Goal: Information Seeking & Learning: Learn about a topic

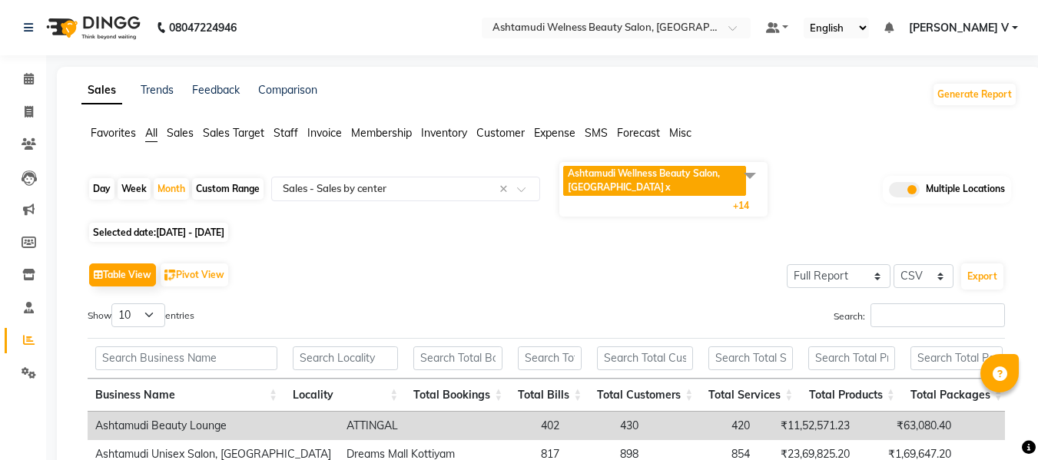
select select "full_report"
select select "csv"
click at [32, 77] on icon at bounding box center [29, 79] width 10 height 12
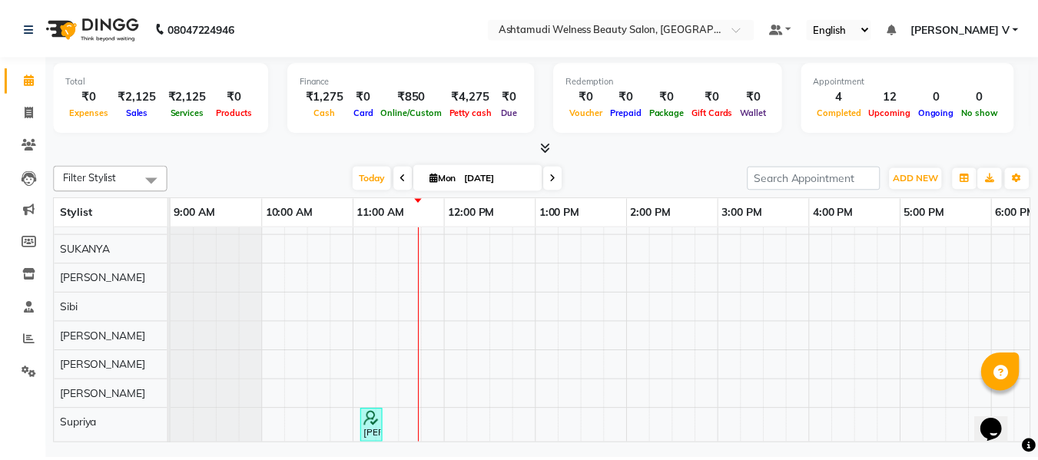
scroll to position [262, 0]
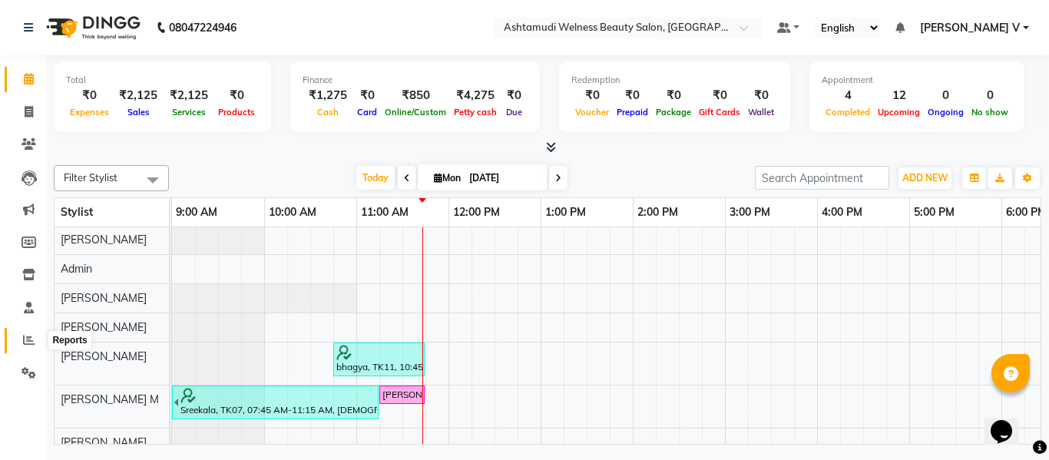
click at [25, 334] on icon at bounding box center [29, 340] width 12 height 12
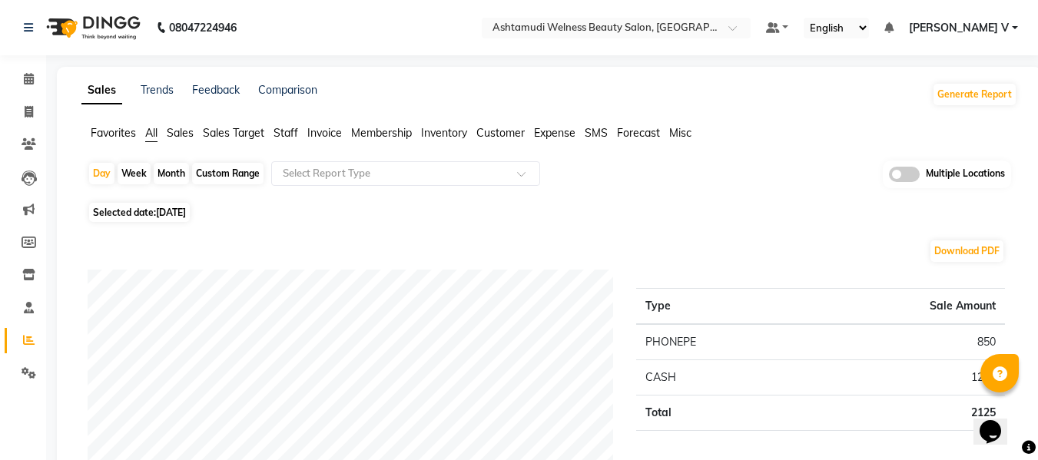
click at [911, 177] on span at bounding box center [904, 174] width 31 height 15
click at [889, 177] on input "checkbox" at bounding box center [889, 177] width 0 height 0
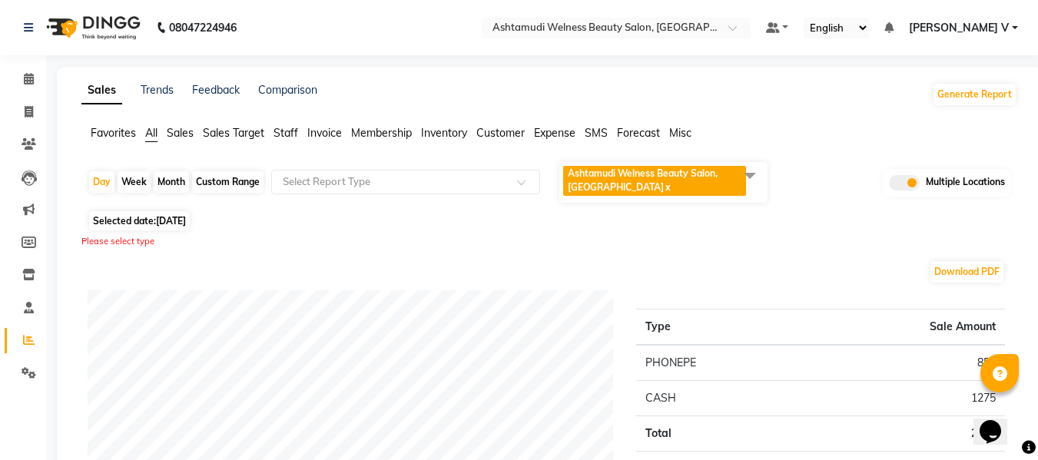
drag, startPoint x: 692, startPoint y: 180, endPoint x: 660, endPoint y: 219, distance: 50.7
click at [694, 180] on span "Ashtamudi Welness Beauty Salon, [GEOGRAPHIC_DATA] x" at bounding box center [654, 181] width 183 height 30
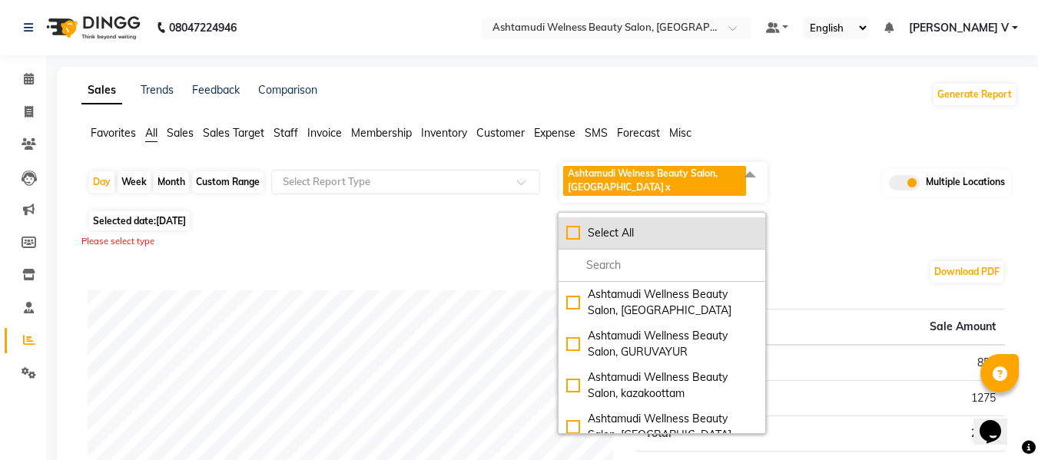
click at [632, 235] on div "Select All" at bounding box center [661, 233] width 191 height 16
checkbox input "true"
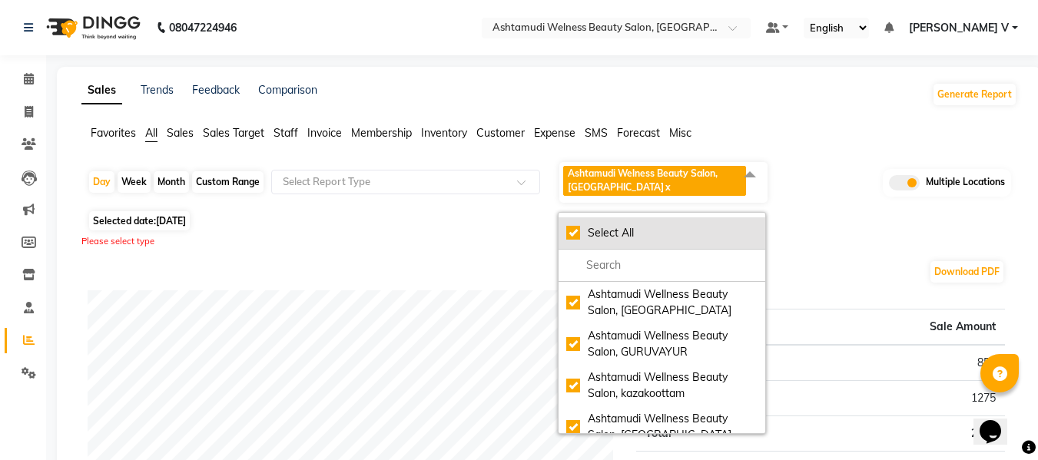
checkbox input "true"
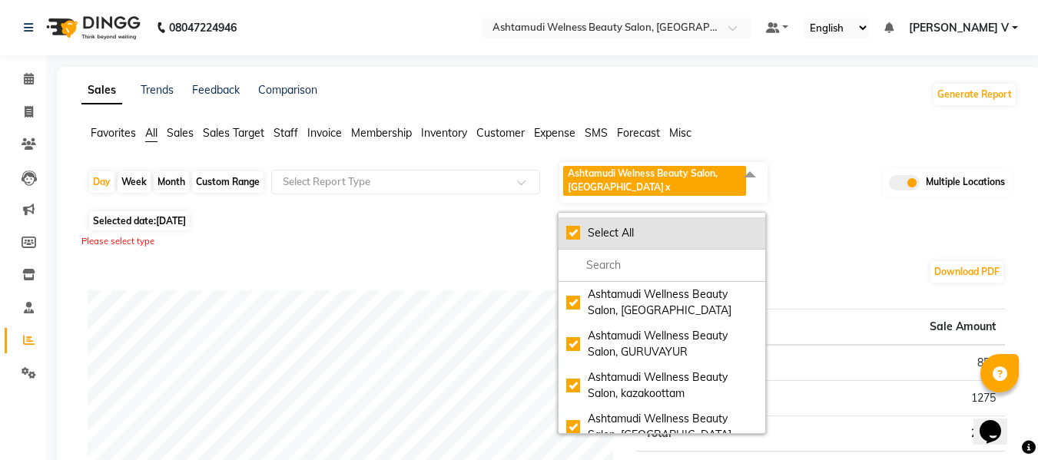
checkbox input "true"
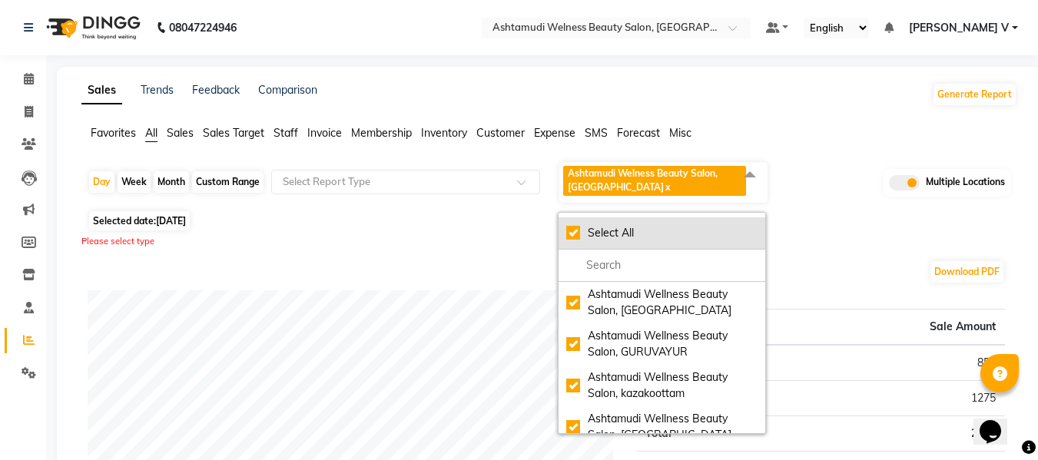
checkbox input "true"
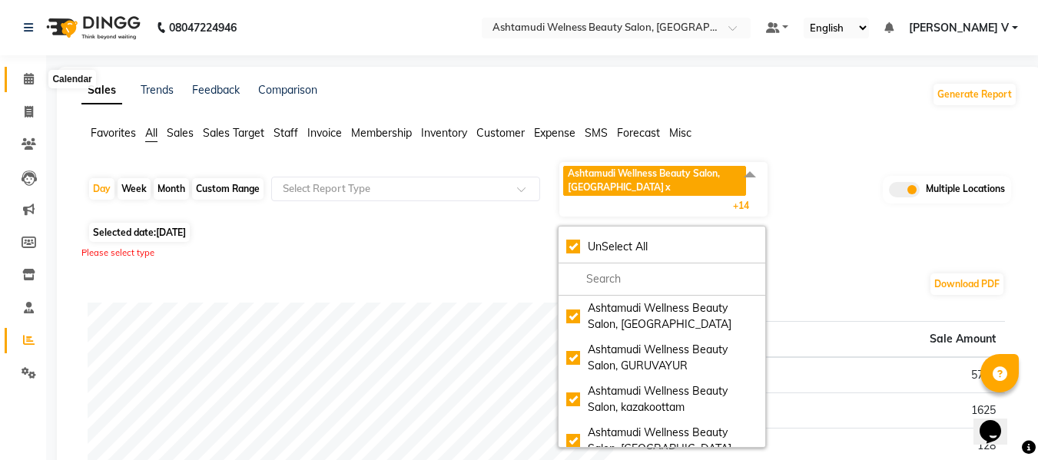
click at [35, 78] on span at bounding box center [28, 80] width 27 height 18
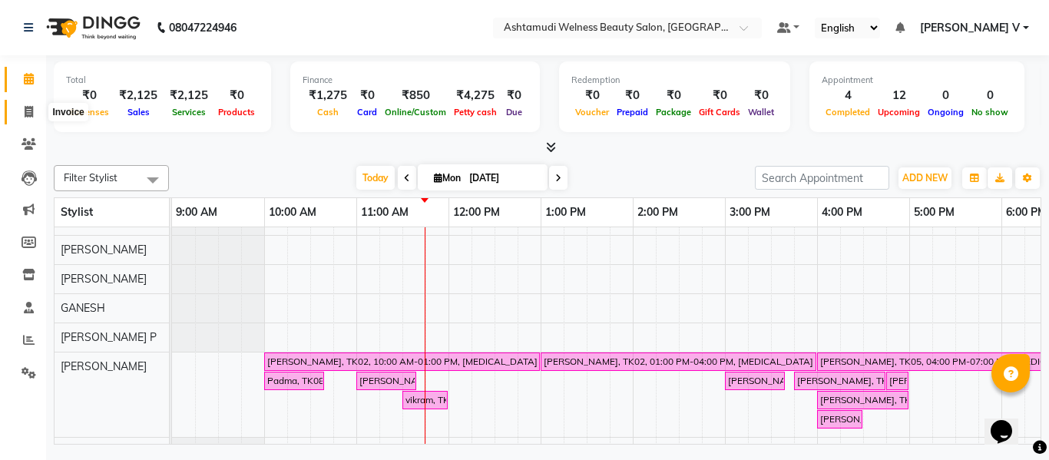
click at [25, 111] on icon at bounding box center [29, 112] width 8 height 12
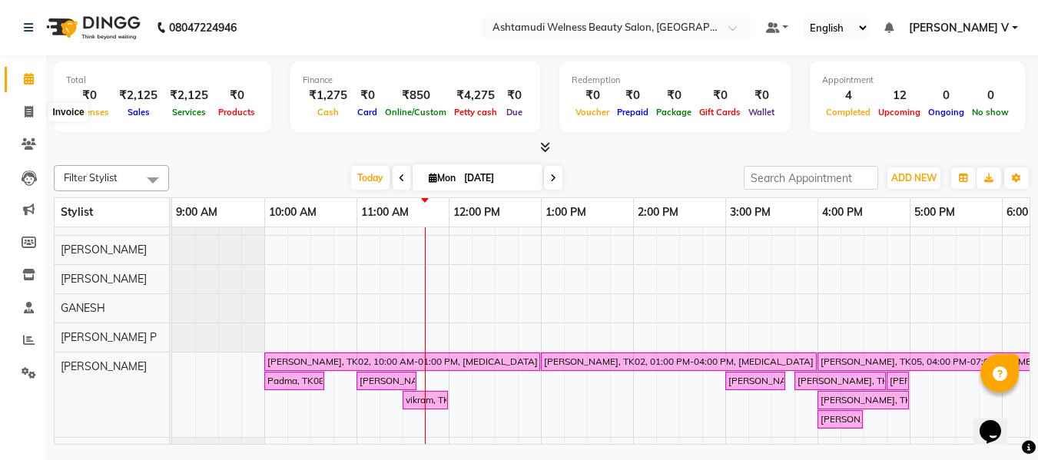
select select "service"
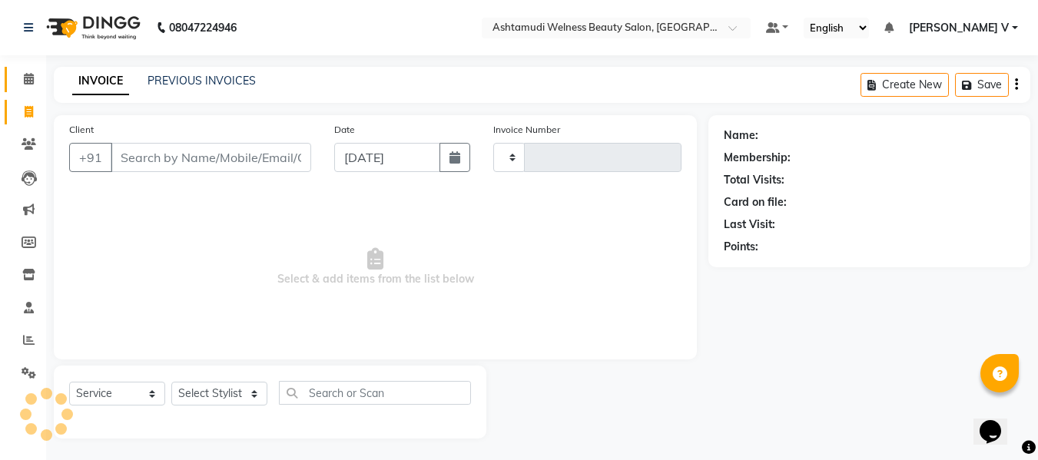
type input "7478"
select select "4529"
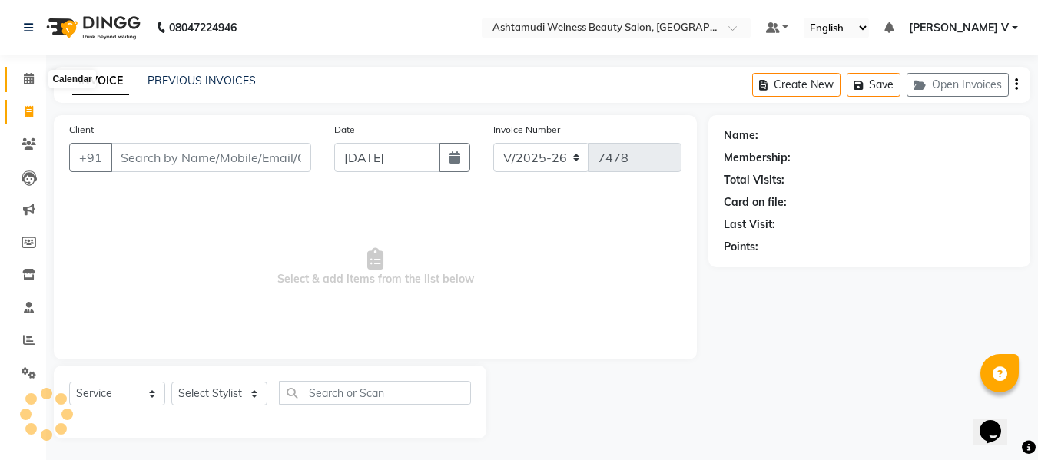
click at [25, 80] on icon at bounding box center [29, 79] width 10 height 12
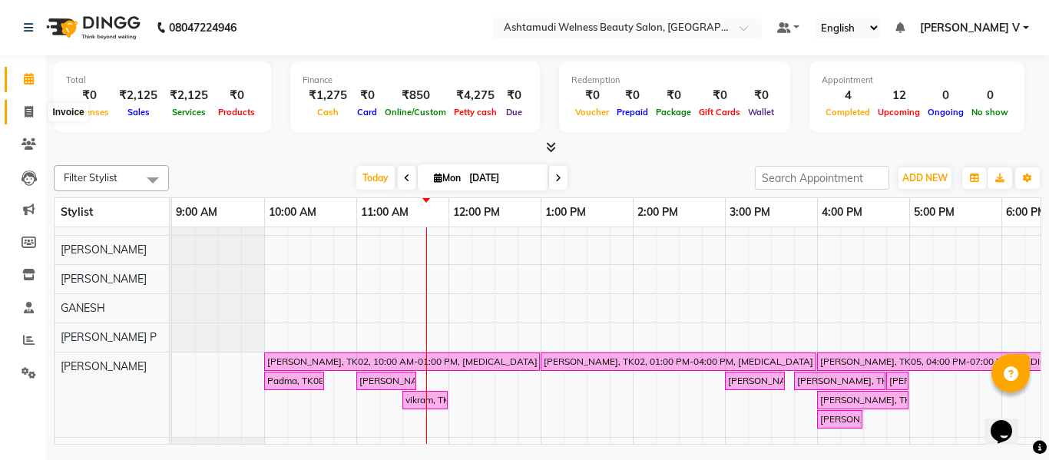
click at [31, 115] on icon at bounding box center [29, 112] width 8 height 12
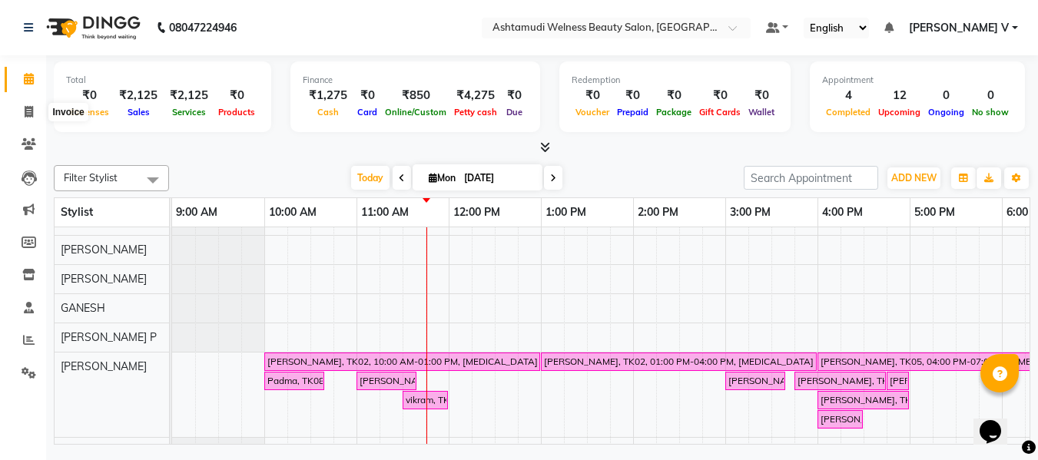
select select "service"
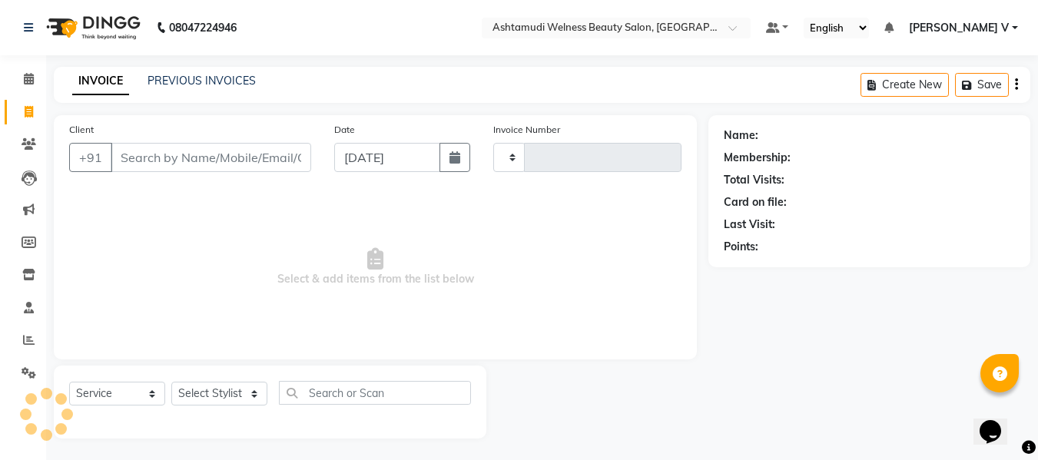
type input "7478"
select select "4529"
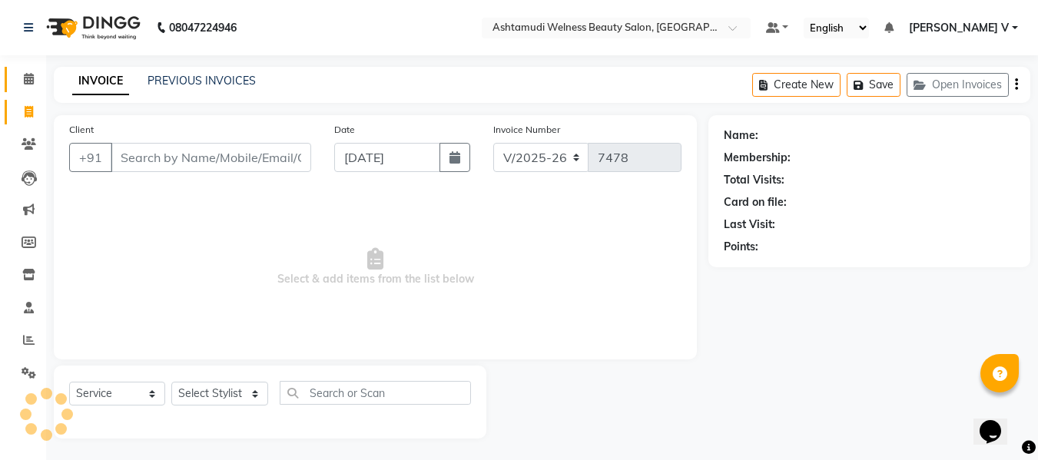
click at [24, 70] on link "Calendar" at bounding box center [23, 79] width 37 height 25
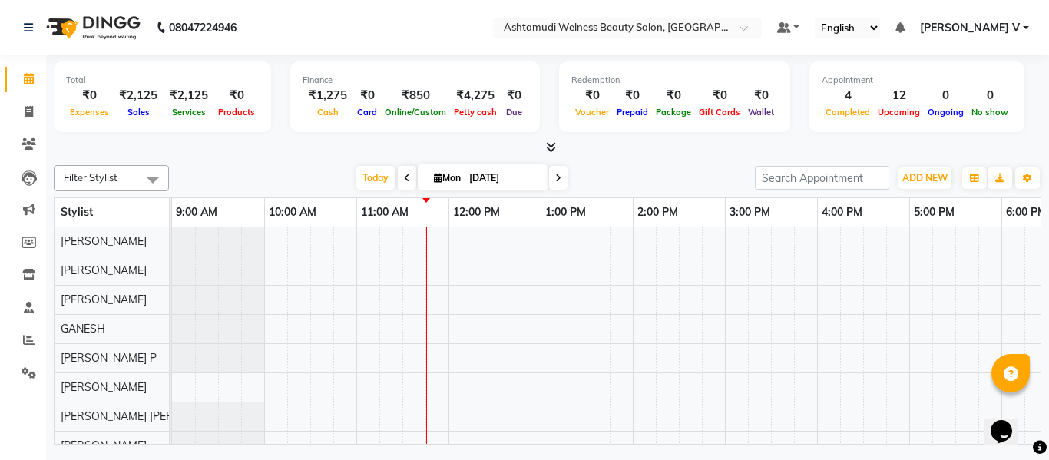
scroll to position [21, 0]
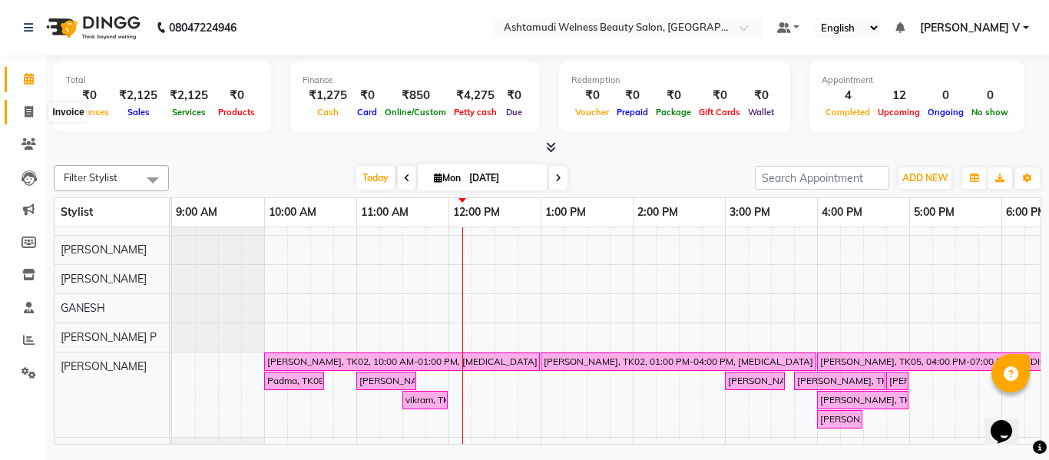
click at [29, 114] on icon at bounding box center [29, 112] width 8 height 12
select select "service"
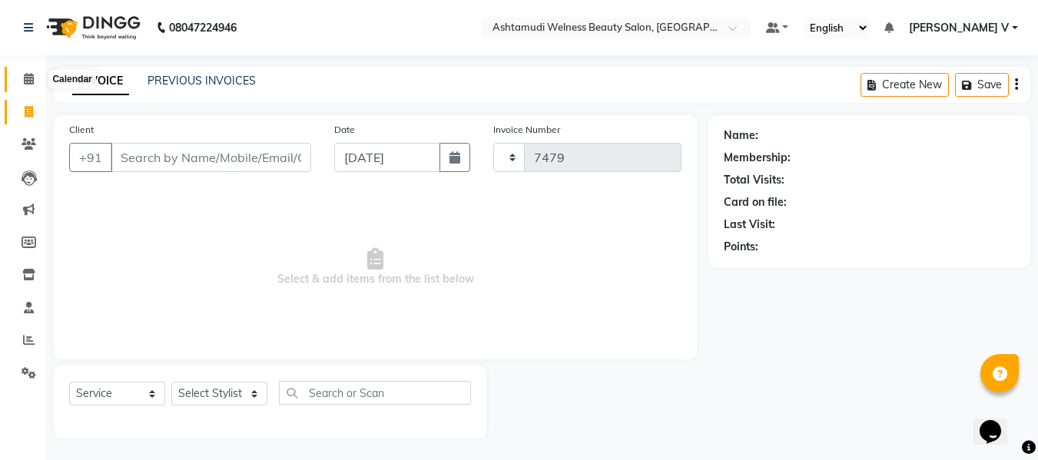
click at [31, 87] on span at bounding box center [28, 80] width 27 height 18
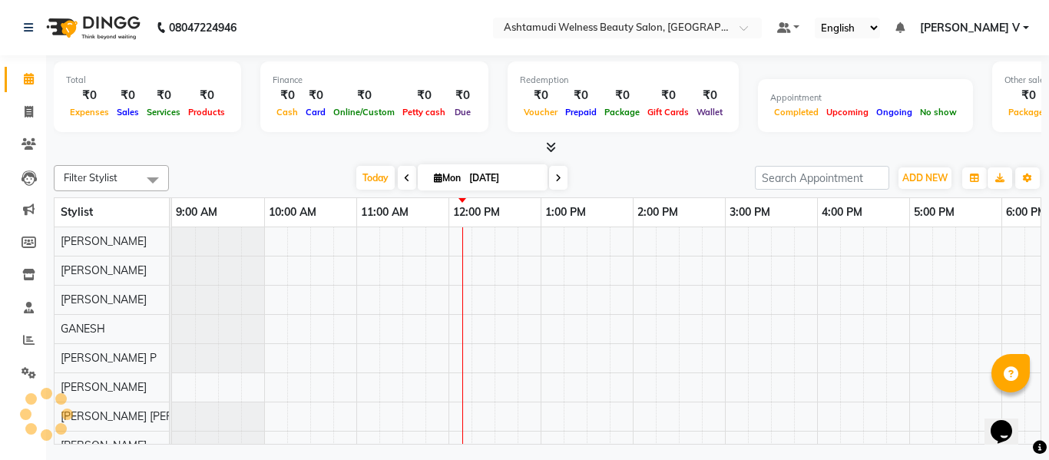
scroll to position [21, 0]
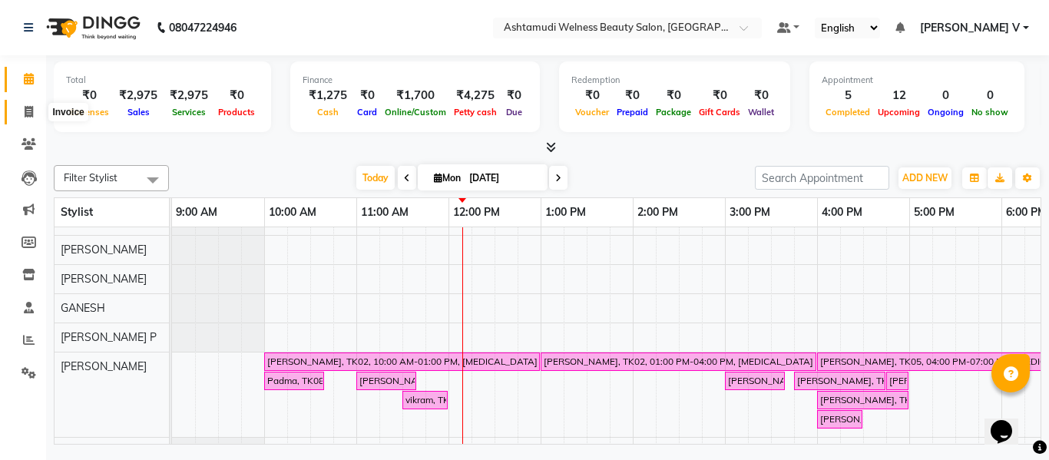
drag, startPoint x: 32, startPoint y: 112, endPoint x: 31, endPoint y: 88, distance: 24.6
click at [32, 112] on icon at bounding box center [29, 112] width 8 height 12
select select "service"
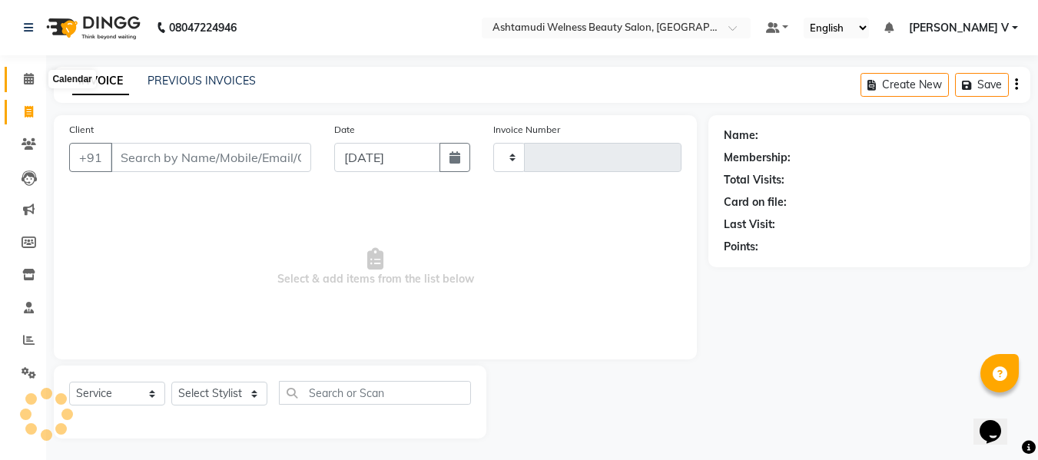
click at [31, 75] on icon at bounding box center [29, 79] width 10 height 12
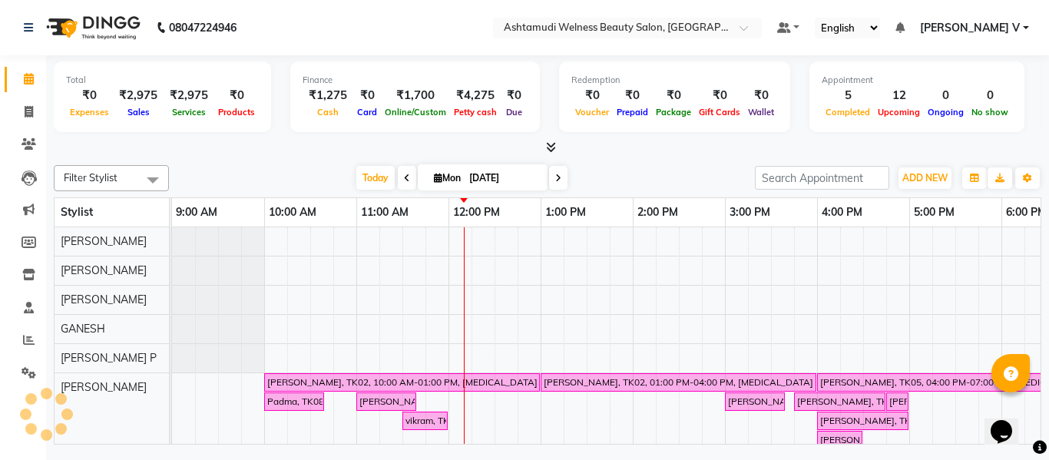
scroll to position [21, 0]
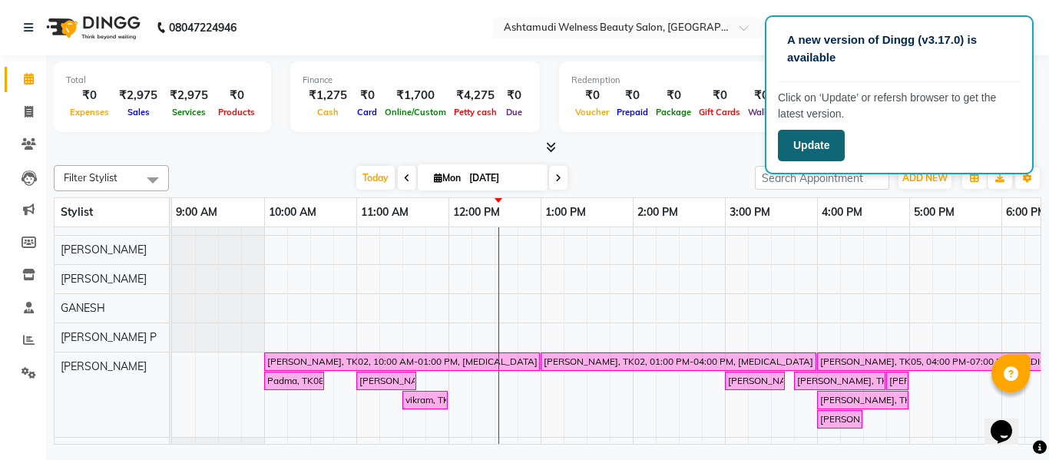
click at [816, 148] on button "Update" at bounding box center [811, 145] width 67 height 31
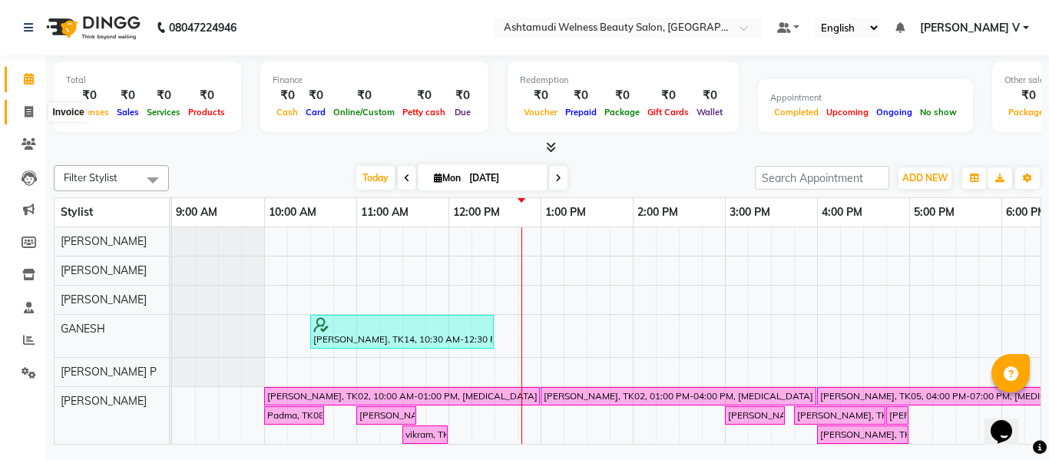
click at [35, 109] on span at bounding box center [28, 113] width 27 height 18
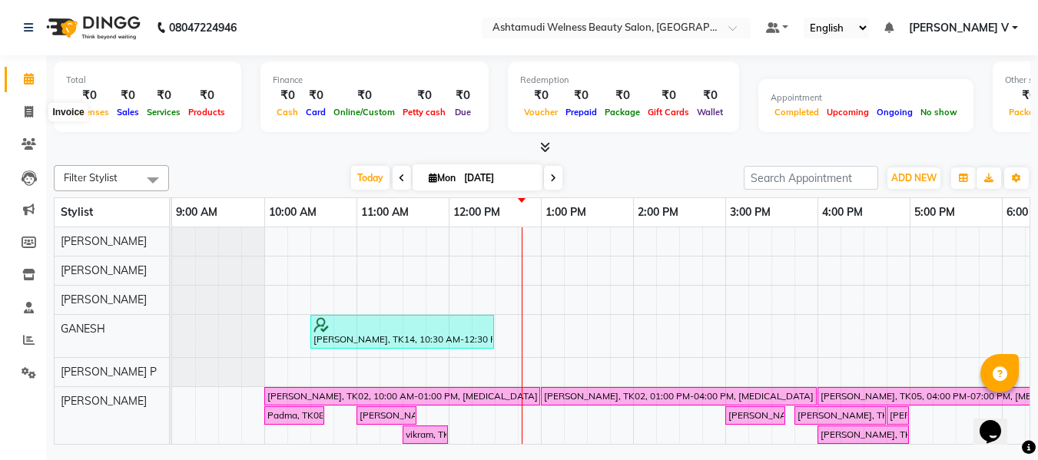
select select "4529"
select select "service"
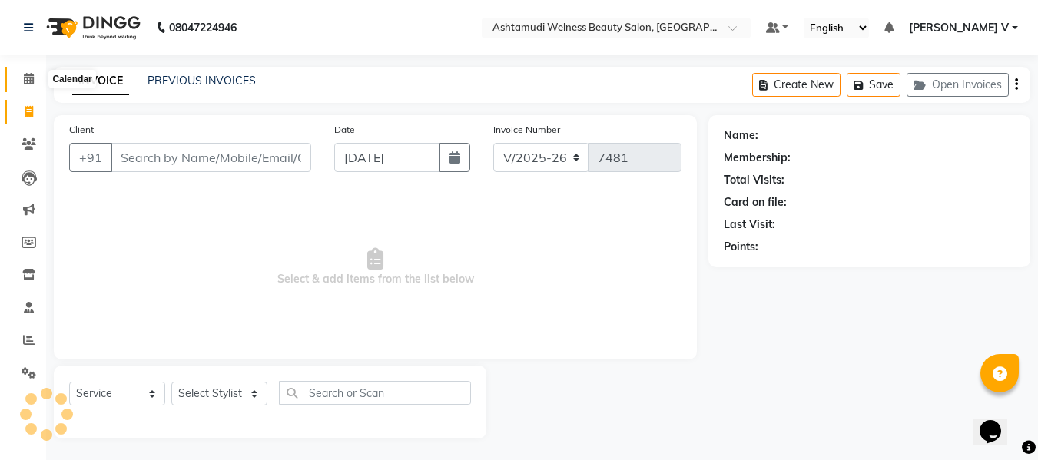
click at [32, 84] on icon at bounding box center [29, 79] width 10 height 12
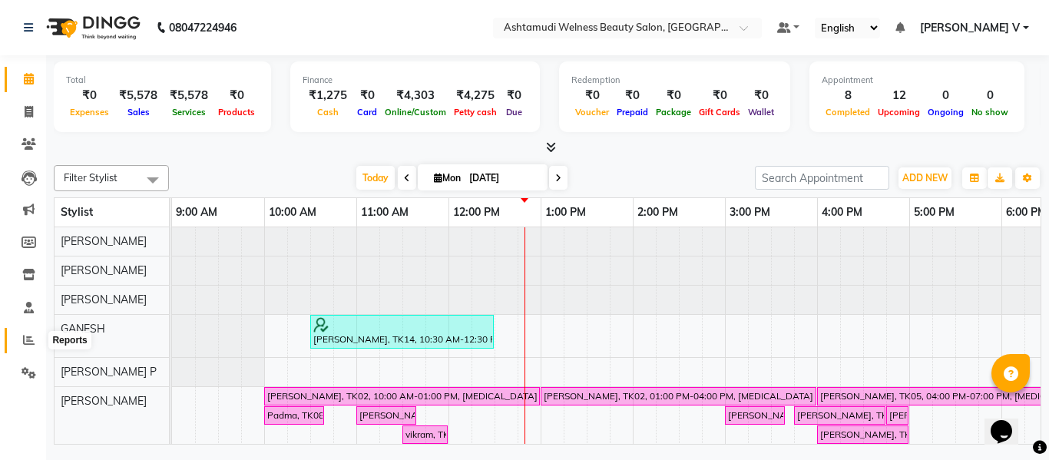
click at [27, 344] on icon at bounding box center [29, 340] width 12 height 12
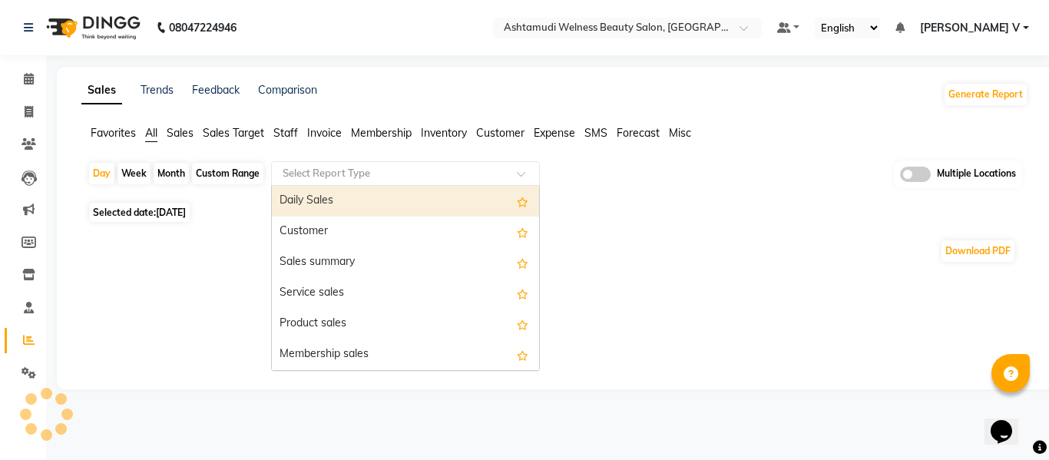
click at [387, 175] on input "text" at bounding box center [390, 173] width 221 height 15
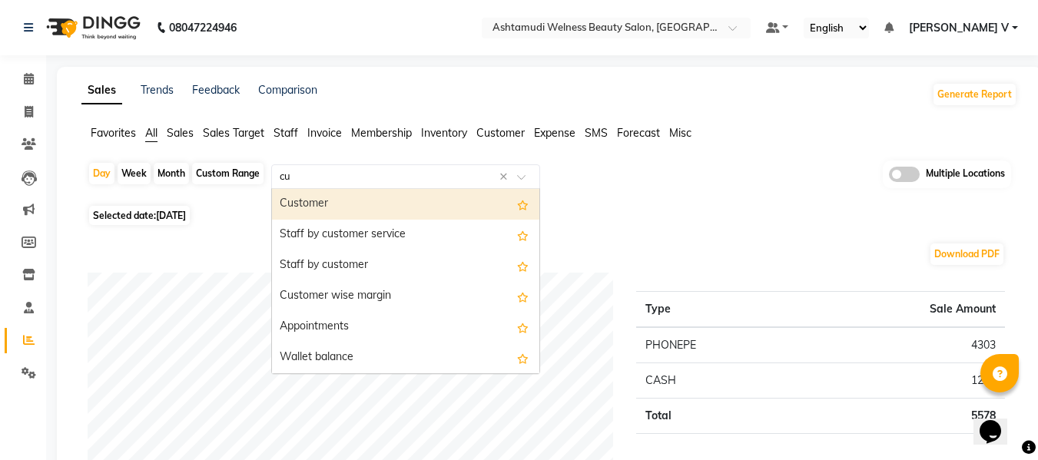
type input "cus"
click at [494, 136] on span "Customer" at bounding box center [500, 133] width 48 height 14
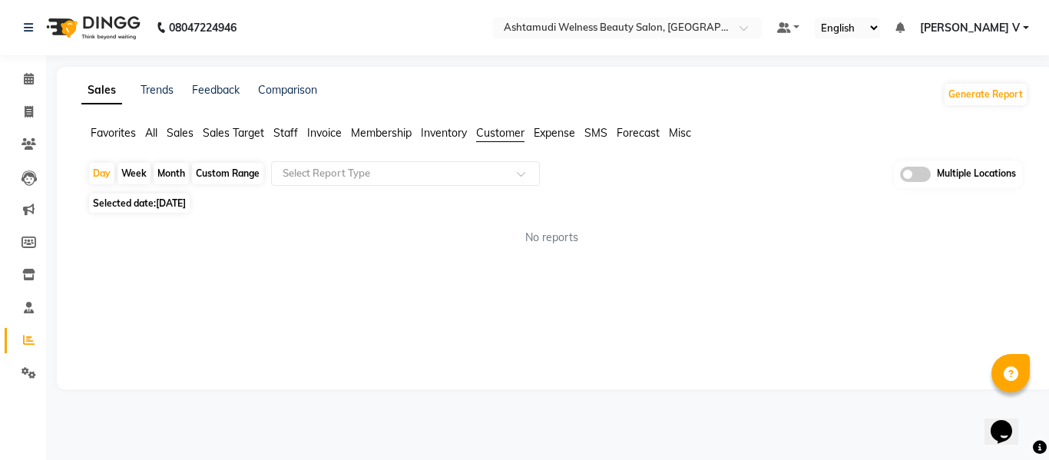
click at [402, 187] on div "Day Week Month Custom Range Select Report Type Multiple Locations" at bounding box center [555, 175] width 935 height 28
click at [399, 180] on input "text" at bounding box center [390, 173] width 221 height 15
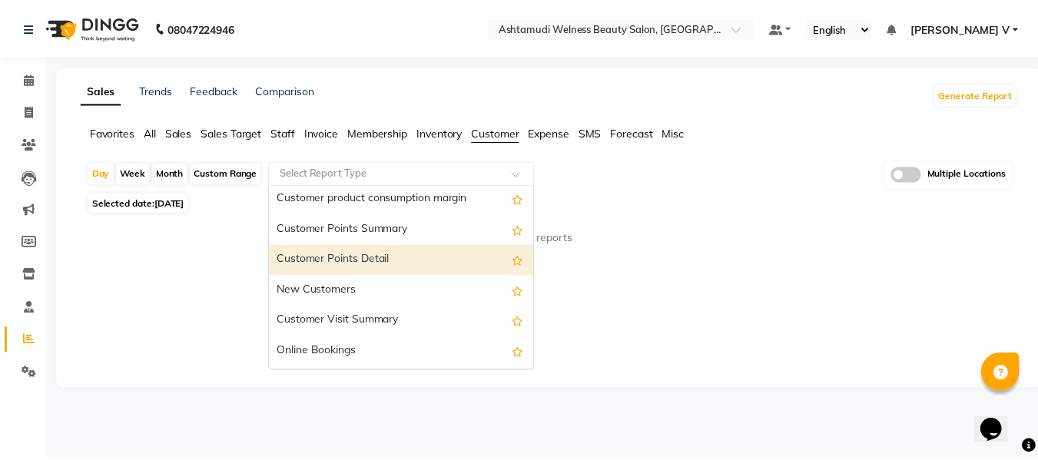
scroll to position [215, 0]
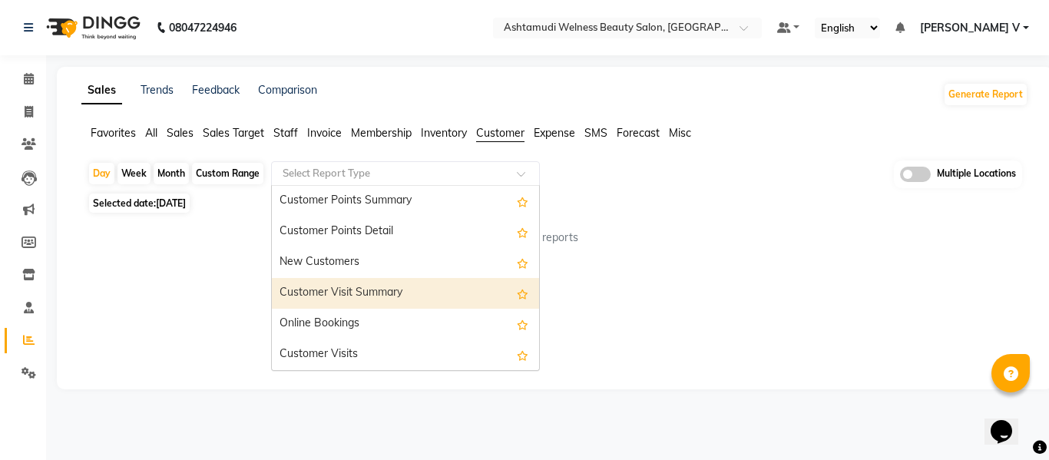
click at [413, 286] on div "Customer Visit Summary" at bounding box center [405, 293] width 267 height 31
select select "full_report"
select select "csv"
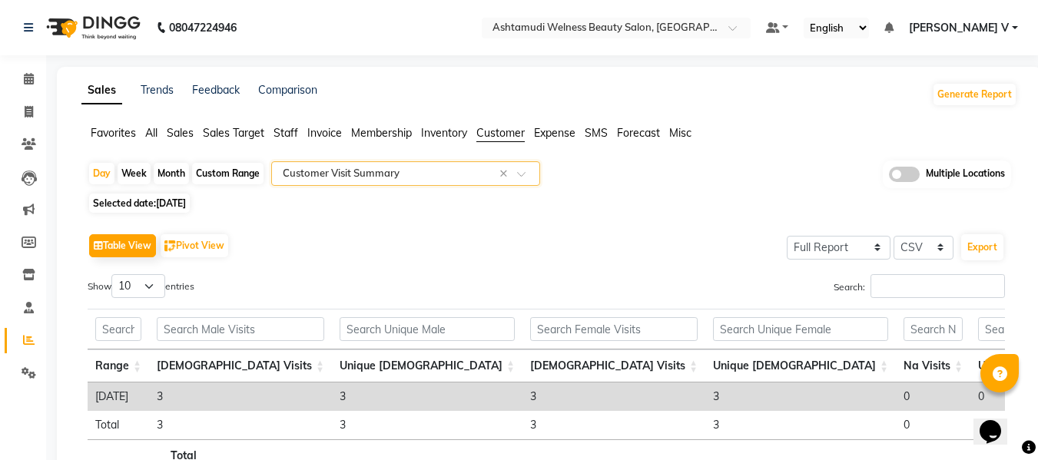
click at [171, 177] on div "Month" at bounding box center [171, 174] width 35 height 22
select select "9"
select select "2025"
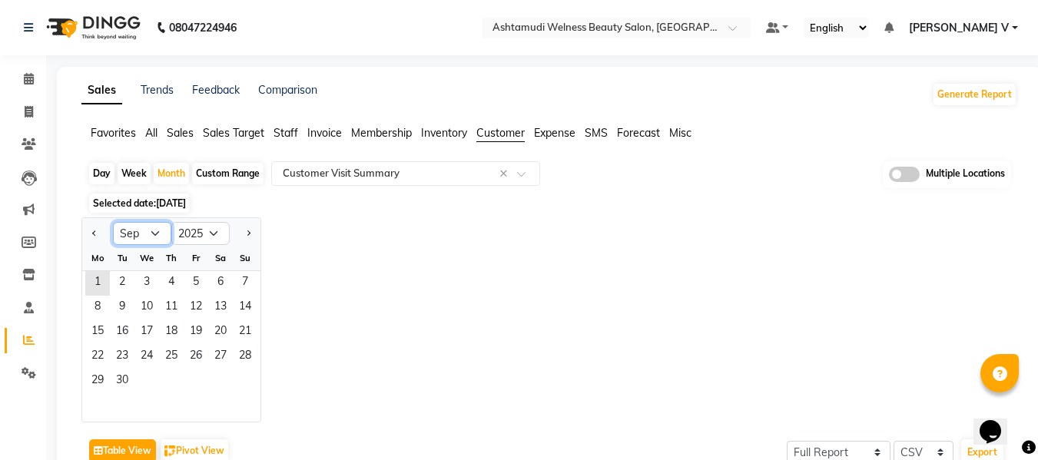
click at [150, 222] on select "Jan Feb Mar Apr May Jun Jul Aug Sep Oct Nov Dec" at bounding box center [142, 233] width 58 height 23
select select "8"
click at [113, 222] on select "Jan Feb Mar Apr May Jun Jul Aug Sep Oct Nov Dec" at bounding box center [142, 233] width 58 height 23
click at [194, 279] on span "1" at bounding box center [196, 283] width 25 height 25
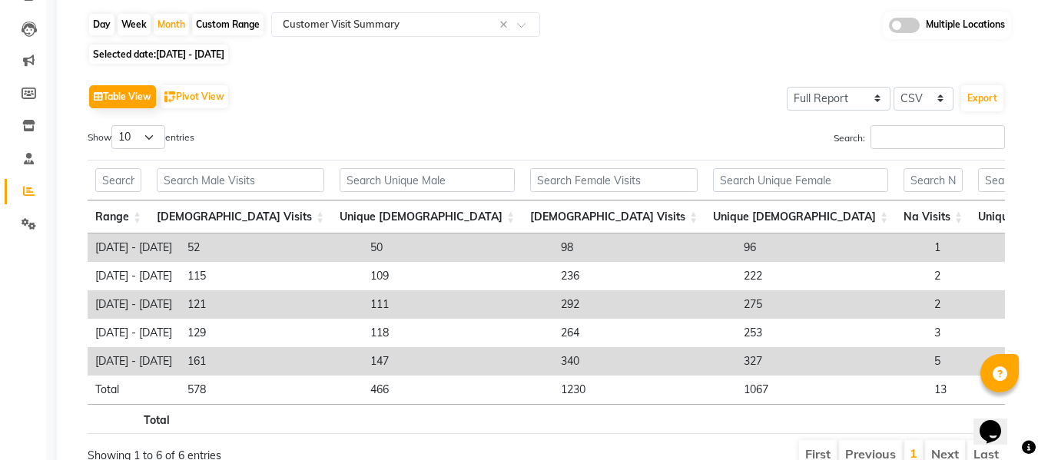
scroll to position [0, 0]
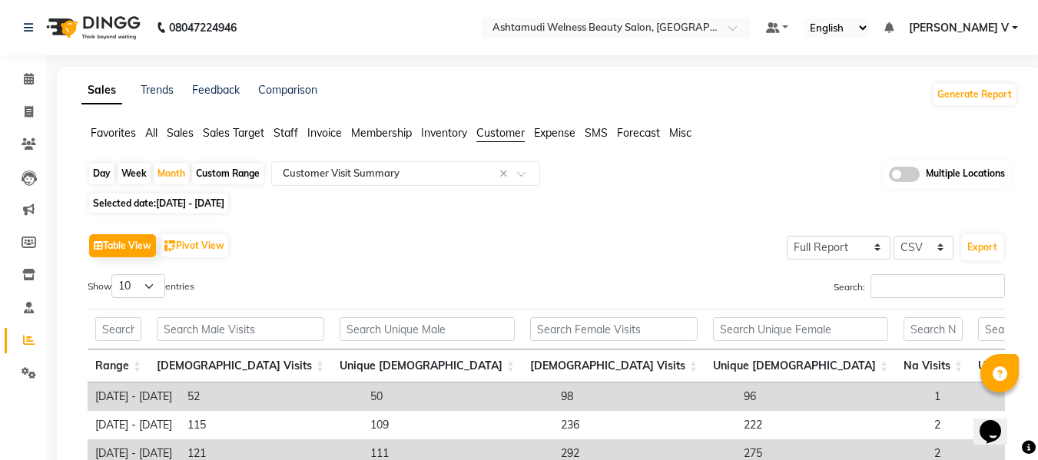
click at [917, 177] on span at bounding box center [904, 174] width 31 height 15
click at [889, 177] on input "checkbox" at bounding box center [889, 177] width 0 height 0
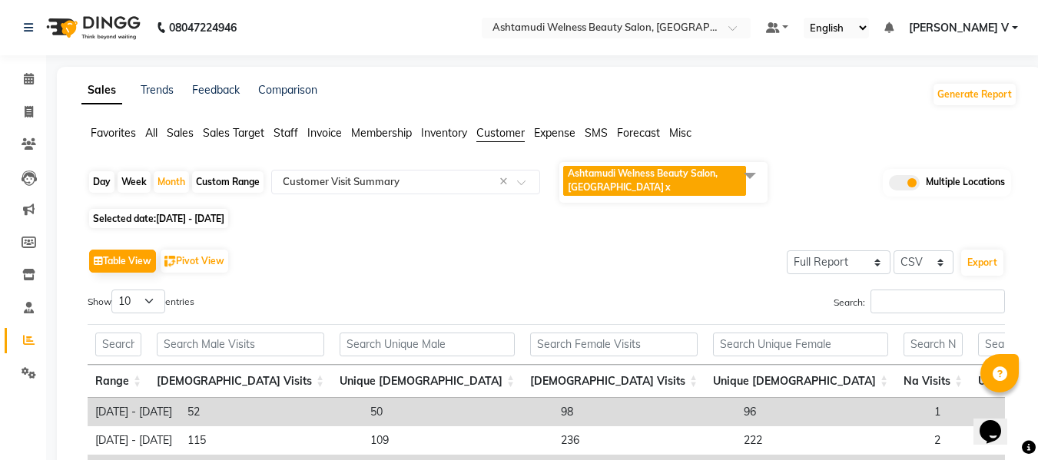
click at [661, 167] on span "Ashtamudi Welness Beauty Salon, [GEOGRAPHIC_DATA] x" at bounding box center [654, 181] width 183 height 30
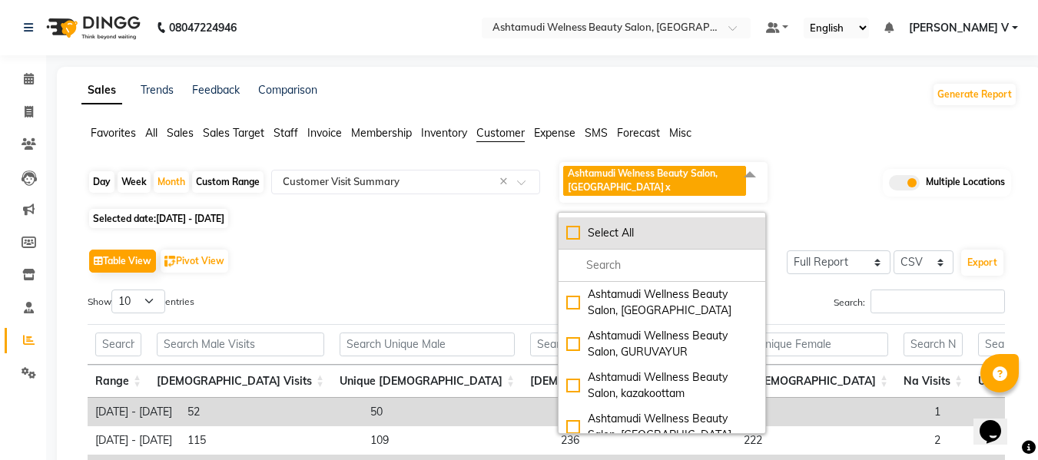
click at [593, 219] on li "Select All" at bounding box center [661, 233] width 207 height 32
checkbox input "true"
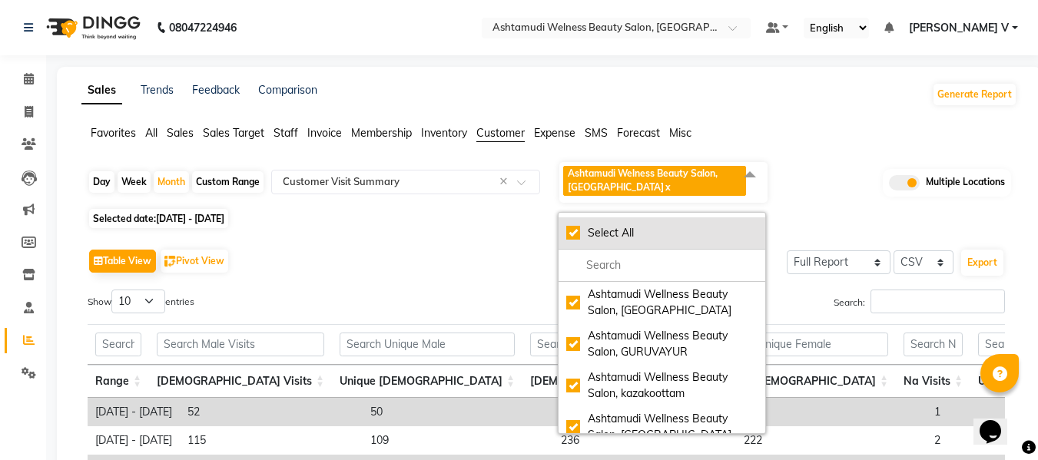
checkbox input "true"
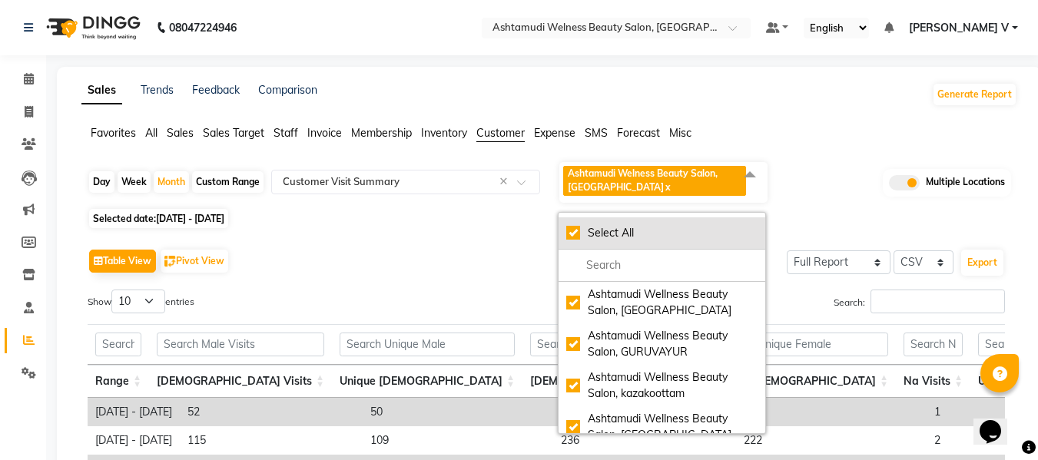
checkbox input "true"
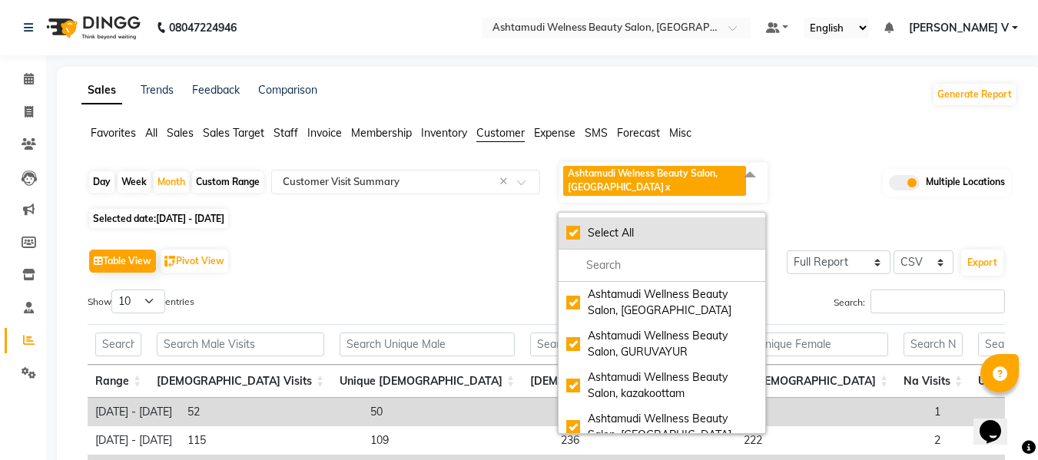
checkbox input "true"
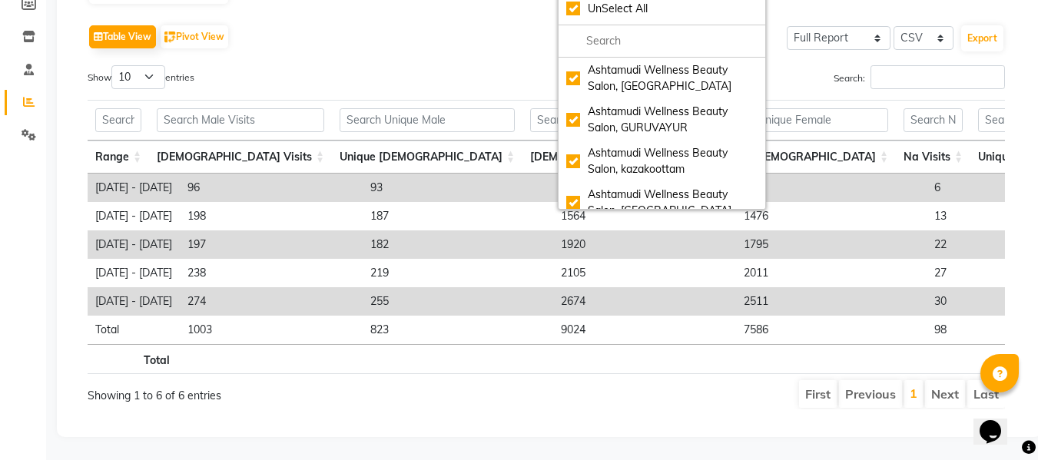
scroll to position [0, 656]
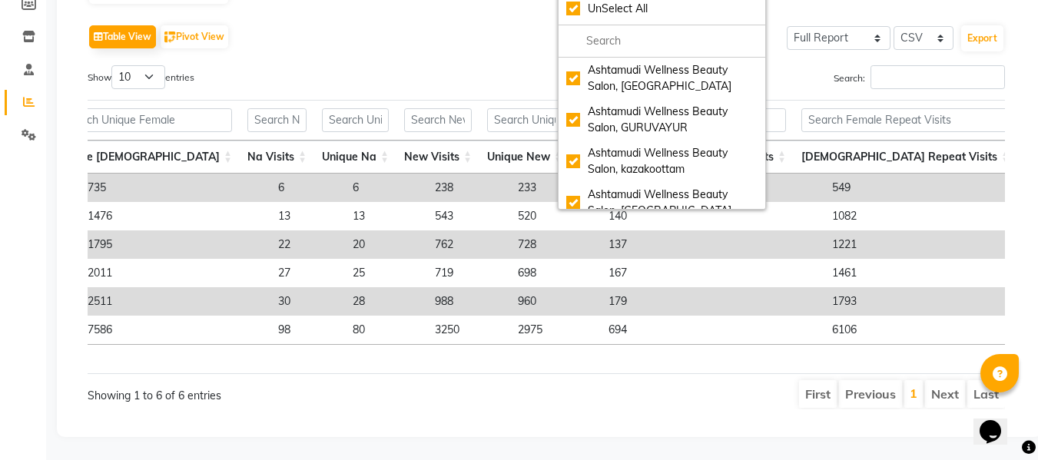
click at [801, 65] on div "Search:" at bounding box center [781, 80] width 447 height 30
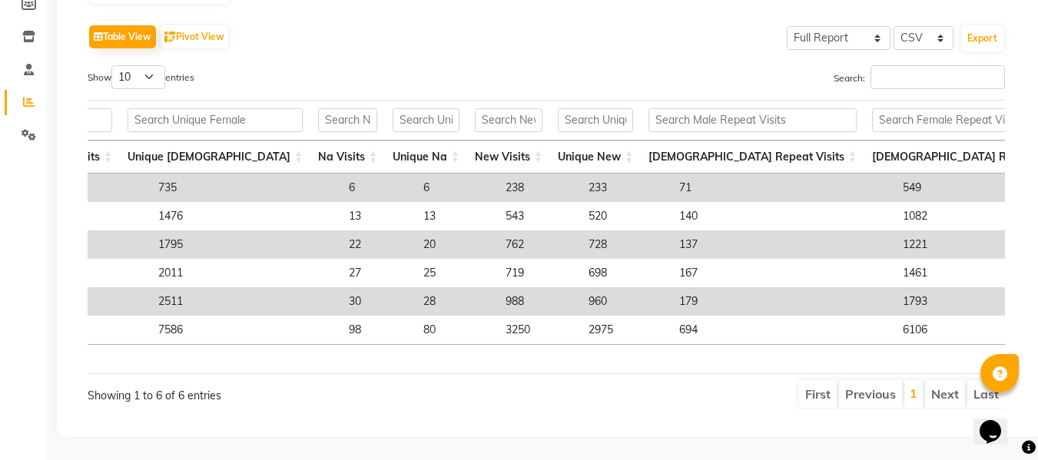
scroll to position [0, 0]
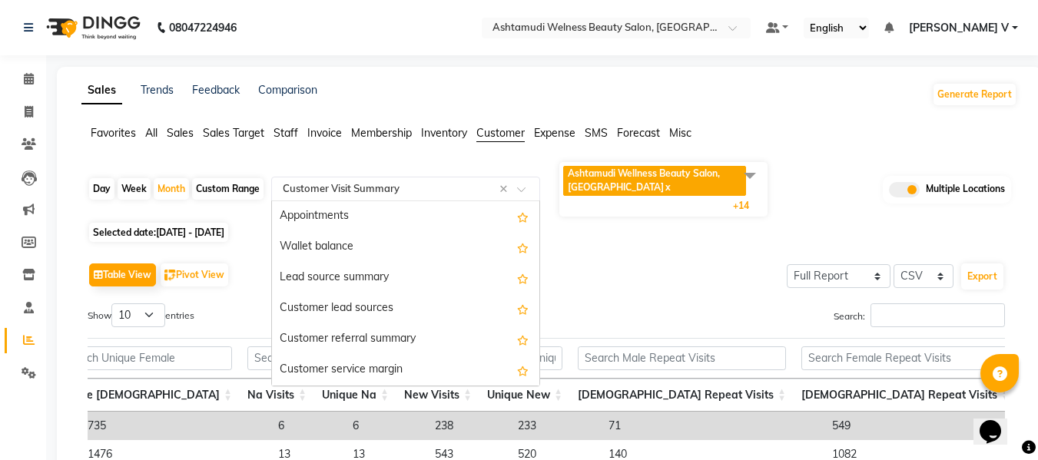
click at [525, 190] on span at bounding box center [526, 193] width 19 height 15
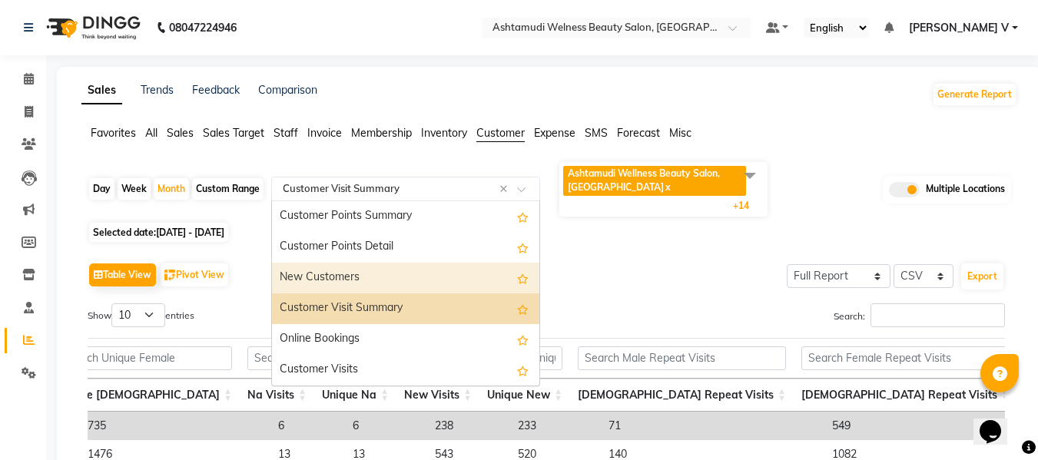
click at [334, 269] on div "New Customers" at bounding box center [405, 278] width 267 height 31
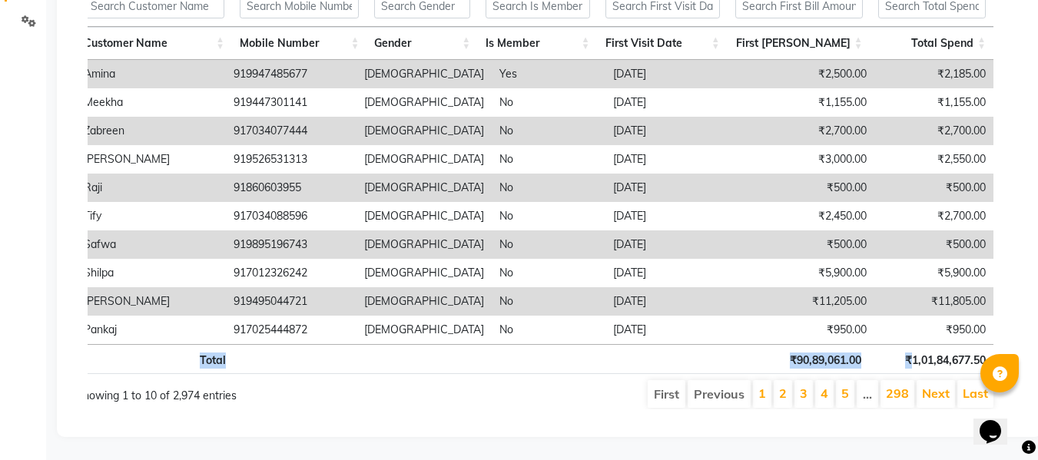
drag, startPoint x: 923, startPoint y: 350, endPoint x: 1005, endPoint y: 343, distance: 81.7
click at [1005, 343] on div "Table View Pivot View Select Full Report Filtered Report Select CSV PDF Export …" at bounding box center [546, 158] width 942 height 527
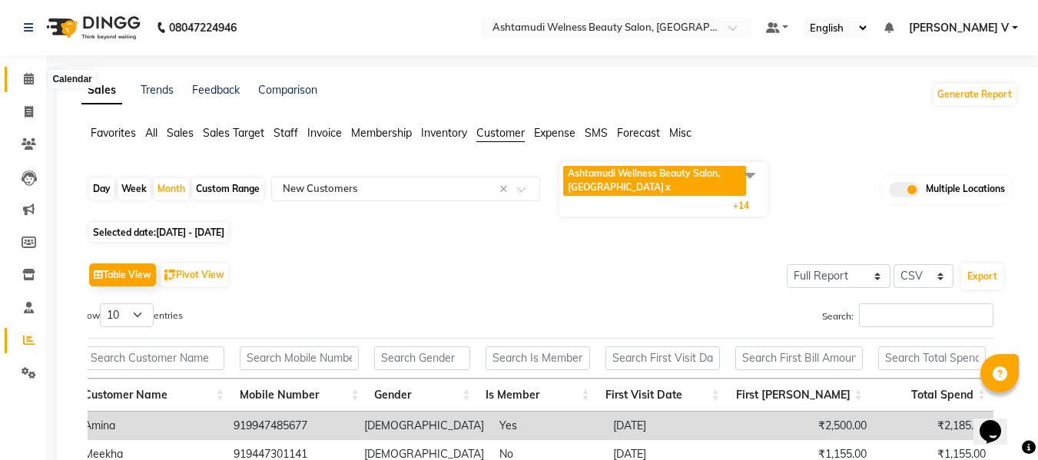
click at [31, 81] on icon at bounding box center [29, 79] width 10 height 12
